Goal: Transaction & Acquisition: Purchase product/service

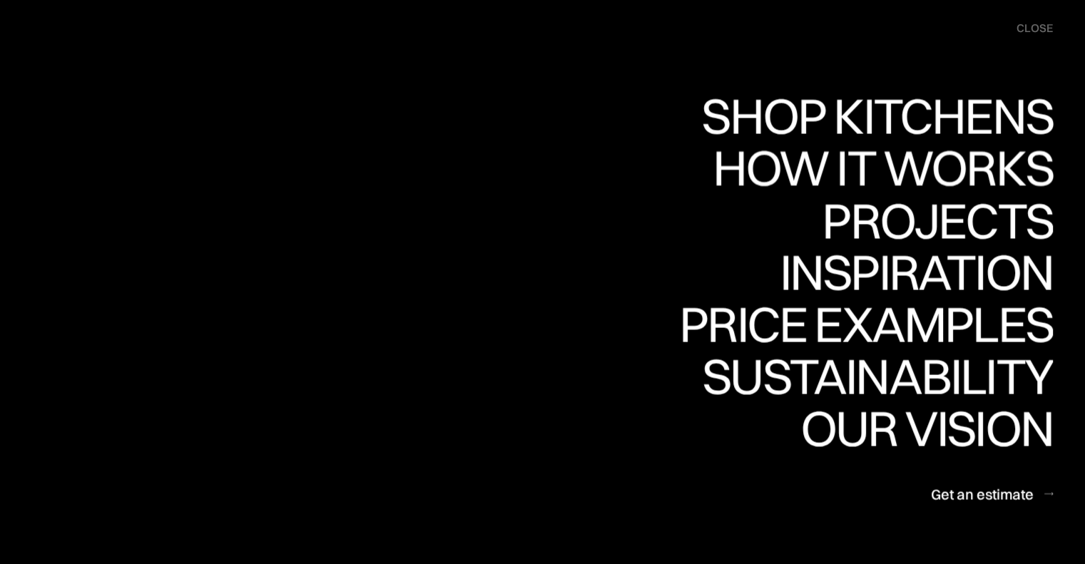
click at [0, 0] on link "Shop Kitchens Shop Kitchens" at bounding box center [0, 0] width 0 height 0
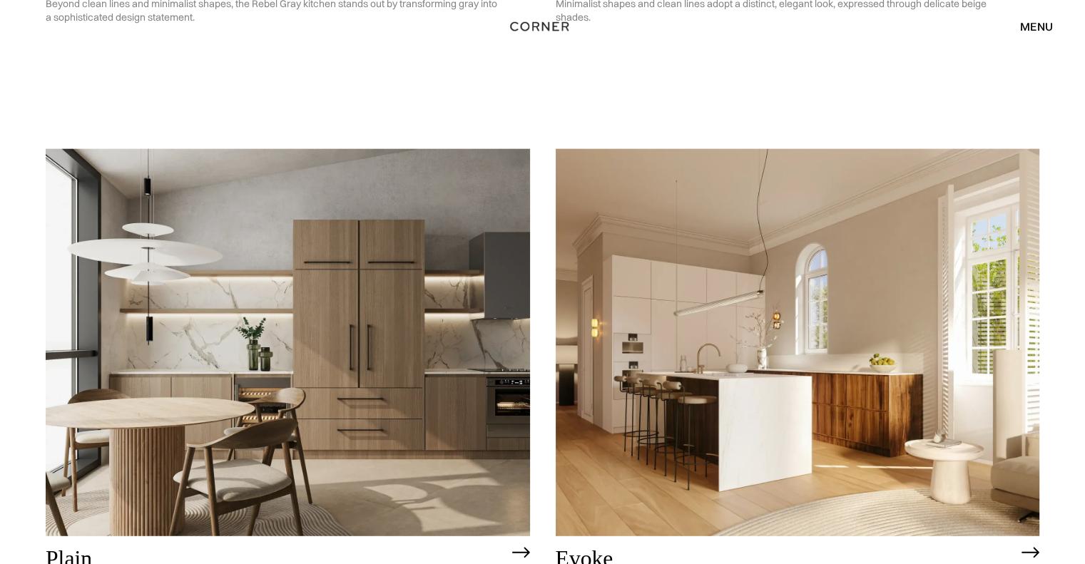
scroll to position [3603, 0]
click at [396, 304] on img at bounding box center [288, 344] width 485 height 388
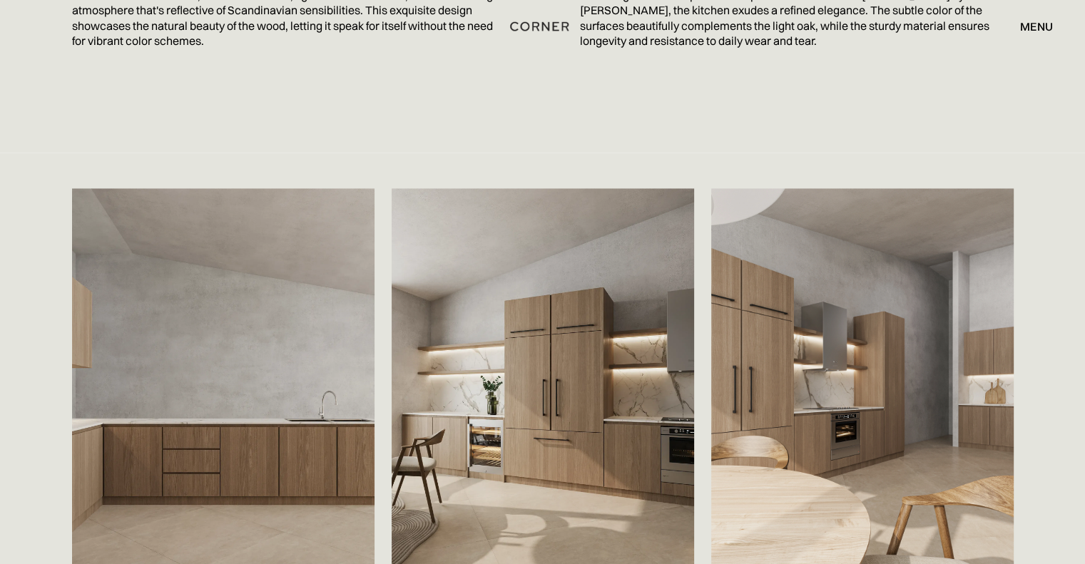
scroll to position [2139, 0]
click at [223, 463] on img at bounding box center [223, 394] width 303 height 412
